Goal: Task Accomplishment & Management: Use online tool/utility

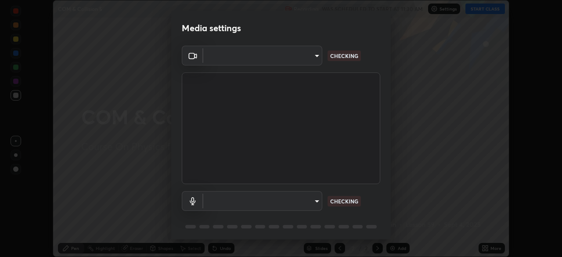
scroll to position [257, 562]
type input "fc38be1871f717ddc8e1b512eadbf63495b763d4820be899b5c927fedf8d93a0"
type input "communications"
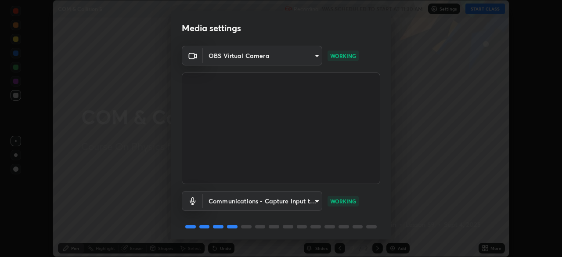
scroll to position [31, 0]
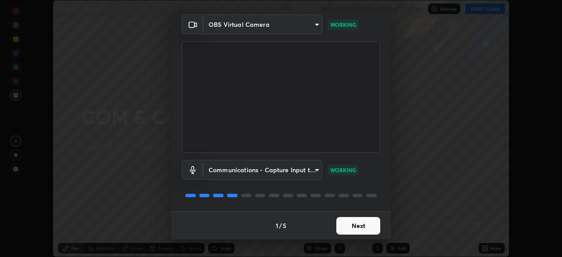
click at [364, 229] on button "Next" at bounding box center [358, 226] width 44 height 18
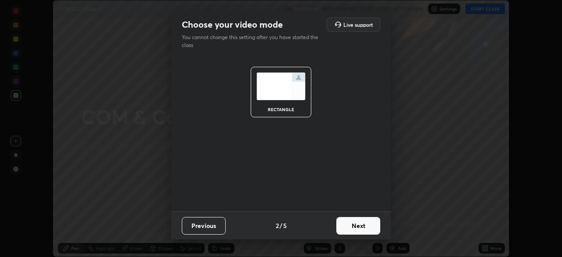
scroll to position [0, 0]
click at [364, 227] on button "Next" at bounding box center [358, 226] width 44 height 18
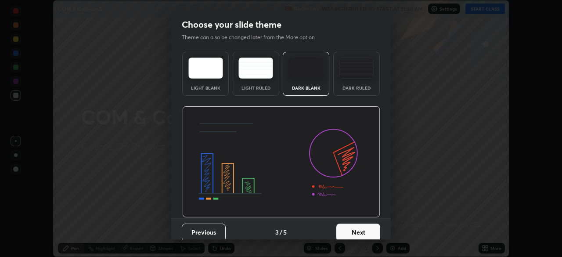
click at [361, 76] on img at bounding box center [356, 68] width 35 height 21
click at [366, 228] on button "Next" at bounding box center [358, 233] width 44 height 18
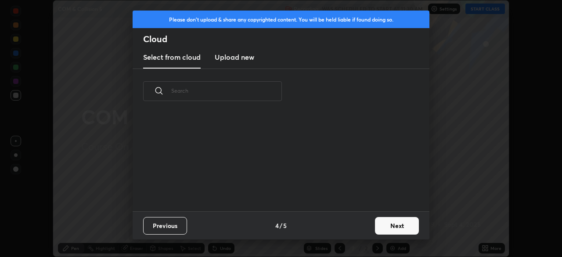
click at [388, 228] on button "Next" at bounding box center [397, 226] width 44 height 18
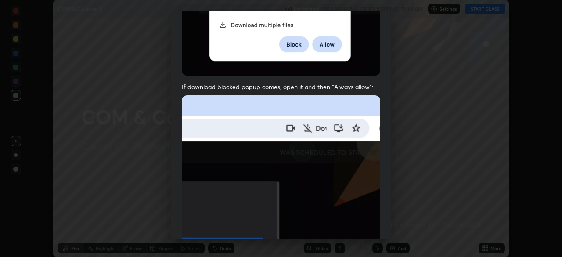
scroll to position [210, 0]
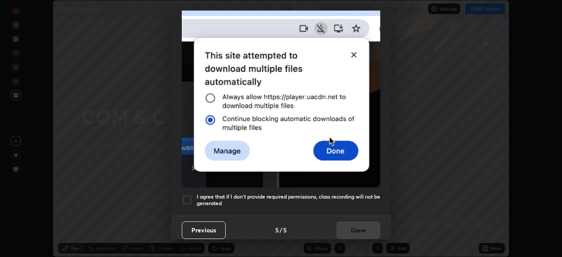
click at [317, 193] on h5 "I agree that if I don't provide required permissions, class recording will not …" at bounding box center [289, 200] width 184 height 14
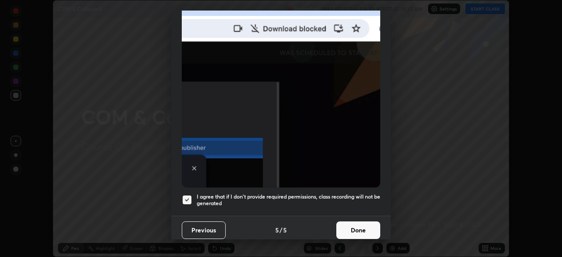
click at [352, 221] on button "Done" at bounding box center [358, 230] width 44 height 18
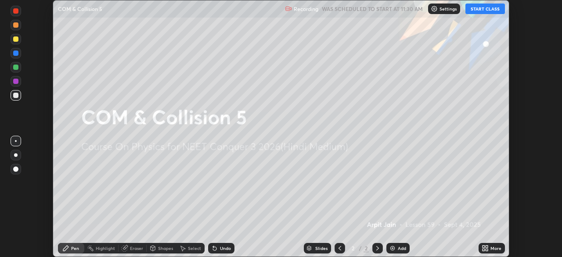
click at [474, 11] on button "START CLASS" at bounding box center [485, 9] width 40 height 11
click at [401, 248] on div "Add" at bounding box center [402, 248] width 8 height 4
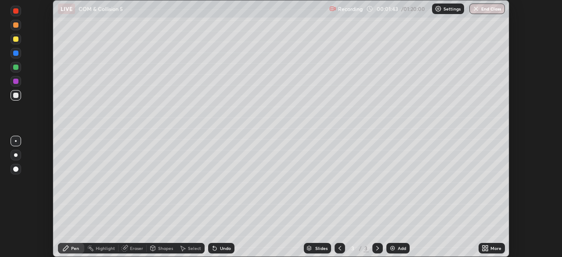
click at [16, 69] on div at bounding box center [15, 67] width 5 height 5
click at [17, 40] on div at bounding box center [15, 38] width 5 height 5
click at [16, 11] on div at bounding box center [15, 10] width 5 height 5
click at [15, 94] on div at bounding box center [15, 95] width 5 height 5
click at [16, 151] on div at bounding box center [16, 155] width 11 height 11
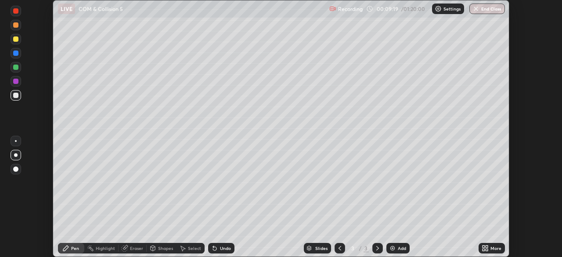
click at [214, 248] on icon at bounding box center [215, 249] width 4 height 4
click at [396, 248] on div "Add" at bounding box center [397, 248] width 23 height 11
click at [339, 248] on icon at bounding box center [339, 248] width 7 height 7
click at [378, 249] on icon at bounding box center [377, 248] width 7 height 7
click at [132, 251] on div "Eraser" at bounding box center [133, 248] width 28 height 11
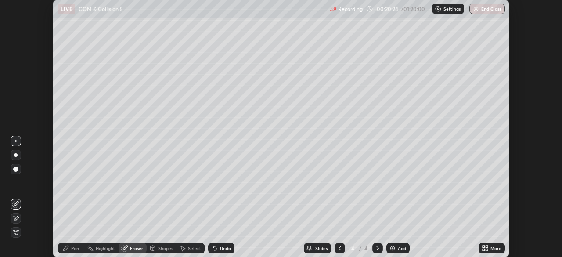
click at [14, 234] on span "Erase all" at bounding box center [16, 232] width 10 height 5
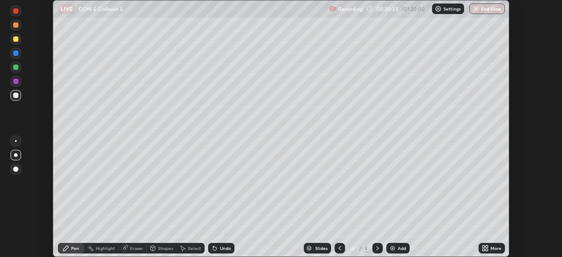
click at [16, 40] on div at bounding box center [15, 38] width 5 height 5
click at [15, 51] on div at bounding box center [15, 52] width 5 height 5
click at [14, 97] on div at bounding box center [15, 95] width 5 height 5
click at [396, 249] on div "Add" at bounding box center [397, 248] width 23 height 11
click at [340, 250] on icon at bounding box center [340, 248] width 3 height 4
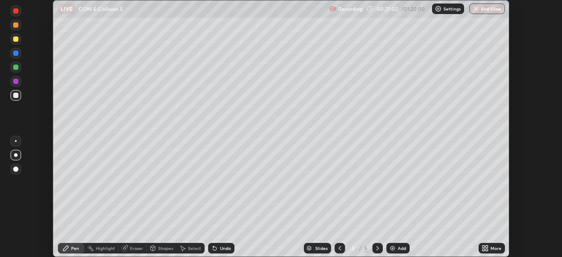
click at [372, 249] on div at bounding box center [377, 248] width 11 height 11
click at [343, 250] on div at bounding box center [340, 248] width 11 height 11
click at [378, 249] on icon at bounding box center [377, 248] width 7 height 7
click at [397, 252] on div "Add" at bounding box center [397, 248] width 23 height 11
click at [16, 40] on div at bounding box center [15, 38] width 5 height 5
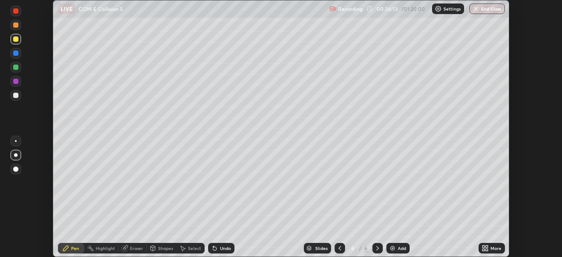
click at [16, 137] on div at bounding box center [16, 141] width 11 height 11
click at [402, 250] on div "Add" at bounding box center [402, 248] width 8 height 4
click at [399, 248] on div "Add" at bounding box center [402, 248] width 8 height 4
click at [220, 246] on div "Undo" at bounding box center [225, 248] width 11 height 4
click at [220, 247] on div "Undo" at bounding box center [225, 248] width 11 height 4
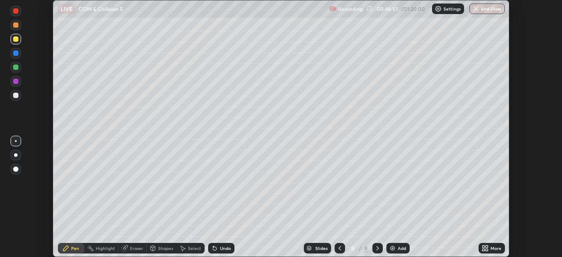
click at [220, 244] on div "Undo" at bounding box center [221, 248] width 26 height 11
click at [338, 251] on icon at bounding box center [339, 248] width 7 height 7
click at [339, 247] on icon at bounding box center [340, 248] width 3 height 4
click at [377, 247] on icon at bounding box center [377, 248] width 3 height 4
click at [377, 252] on div at bounding box center [377, 248] width 11 height 11
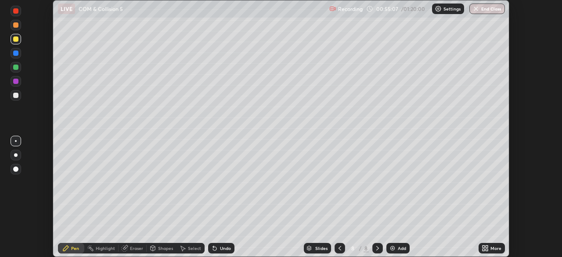
click at [377, 248] on icon at bounding box center [377, 248] width 7 height 7
click at [377, 249] on icon at bounding box center [377, 248] width 7 height 7
click at [394, 245] on img at bounding box center [392, 248] width 7 height 7
click at [18, 99] on div at bounding box center [16, 95] width 11 height 11
click at [220, 245] on div "Undo" at bounding box center [221, 248] width 26 height 11
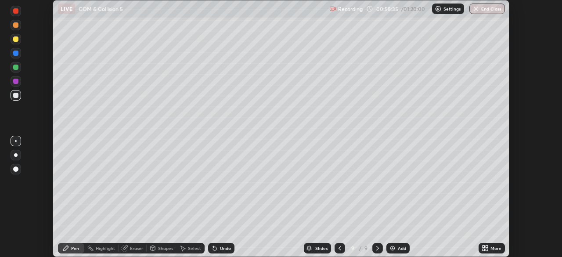
click at [220, 249] on div "Undo" at bounding box center [225, 248] width 11 height 4
click at [16, 95] on div at bounding box center [15, 95] width 5 height 5
click at [215, 247] on icon at bounding box center [214, 248] width 7 height 7
click at [208, 250] on div "Undo" at bounding box center [221, 248] width 26 height 11
click at [394, 245] on img at bounding box center [392, 248] width 7 height 7
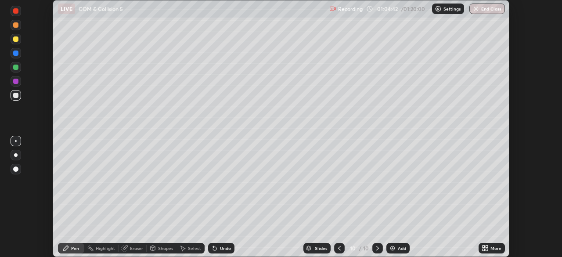
click at [339, 248] on icon at bounding box center [339, 248] width 7 height 7
click at [377, 248] on icon at bounding box center [377, 248] width 7 height 7
click at [393, 248] on img at bounding box center [392, 248] width 7 height 7
click at [17, 95] on div at bounding box center [15, 95] width 5 height 5
click at [15, 40] on div at bounding box center [15, 38] width 5 height 5
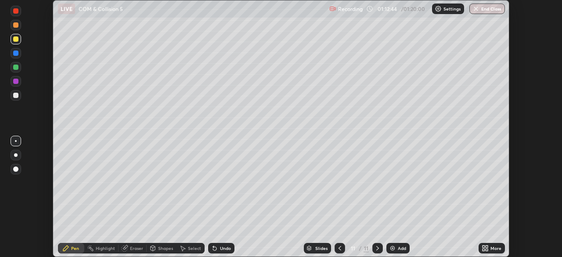
click at [220, 247] on div "Undo" at bounding box center [225, 248] width 11 height 4
click at [217, 245] on div "Undo" at bounding box center [221, 248] width 26 height 11
click at [194, 252] on div "Select" at bounding box center [191, 248] width 28 height 11
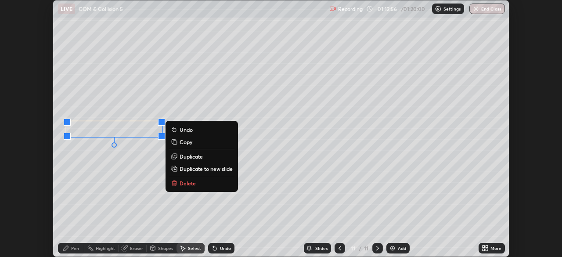
click at [188, 157] on p "Duplicate" at bounding box center [191, 156] width 23 height 7
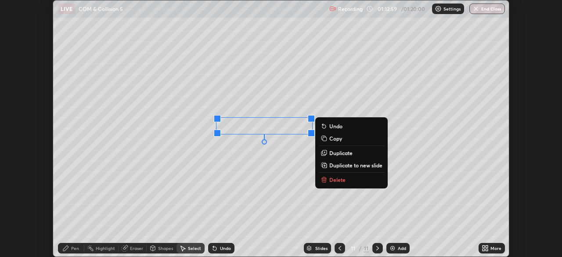
click at [333, 151] on p "Duplicate" at bounding box center [340, 152] width 23 height 7
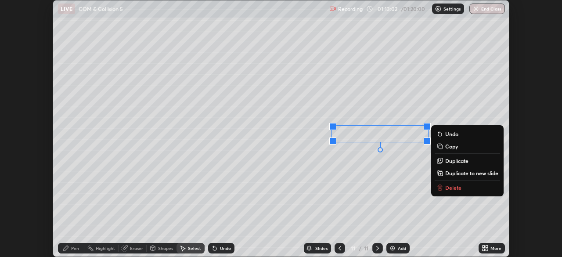
click at [445, 162] on button "Duplicate" at bounding box center [467, 160] width 65 height 11
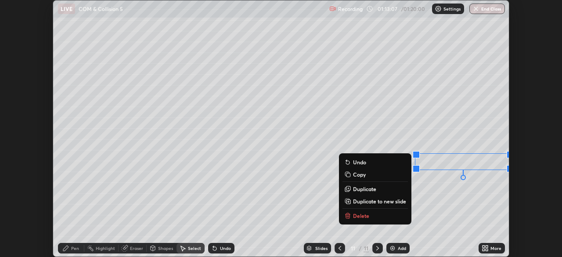
click at [72, 249] on div "Pen" at bounding box center [75, 248] width 8 height 4
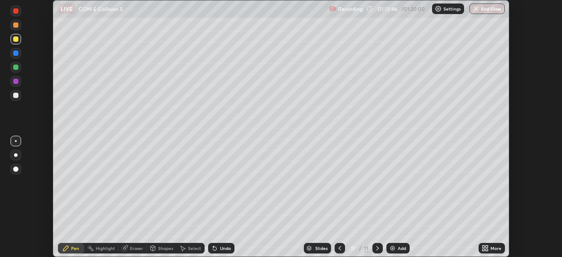
click at [18, 97] on div at bounding box center [16, 95] width 11 height 11
click at [373, 241] on div at bounding box center [377, 248] width 11 height 18
click at [477, 9] on img "button" at bounding box center [476, 8] width 7 height 7
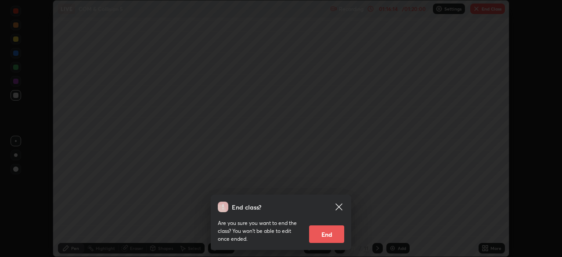
click at [319, 230] on button "End" at bounding box center [326, 234] width 35 height 18
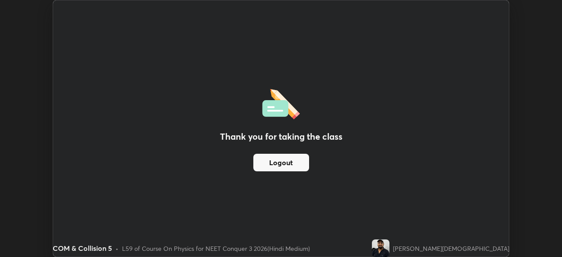
click at [298, 164] on button "Logout" at bounding box center [281, 163] width 56 height 18
